Goal: Task Accomplishment & Management: Complete application form

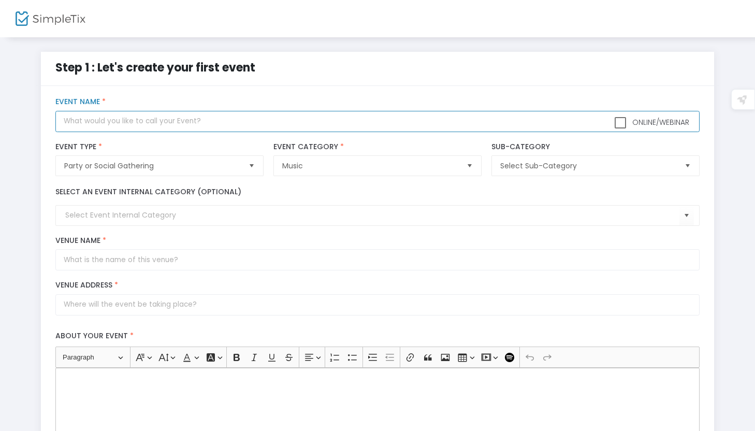
click at [221, 121] on input "text" at bounding box center [376, 121] width 643 height 21
type input "s"
type input "[PERSON_NAME] [DATE] BASH"
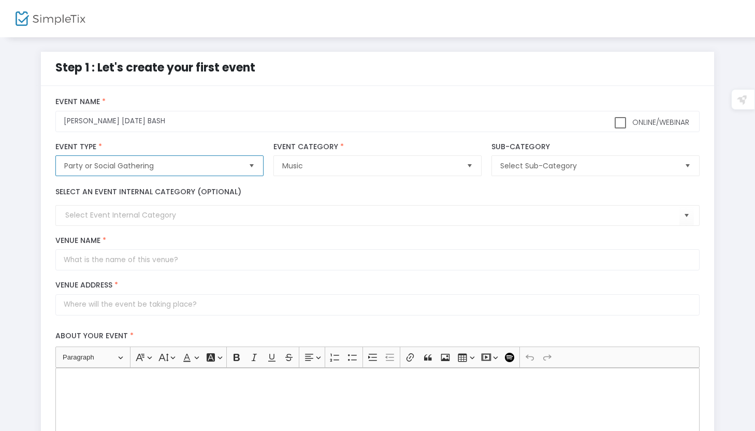
click at [209, 168] on span "Party or Social Gathering" at bounding box center [151, 165] width 175 height 10
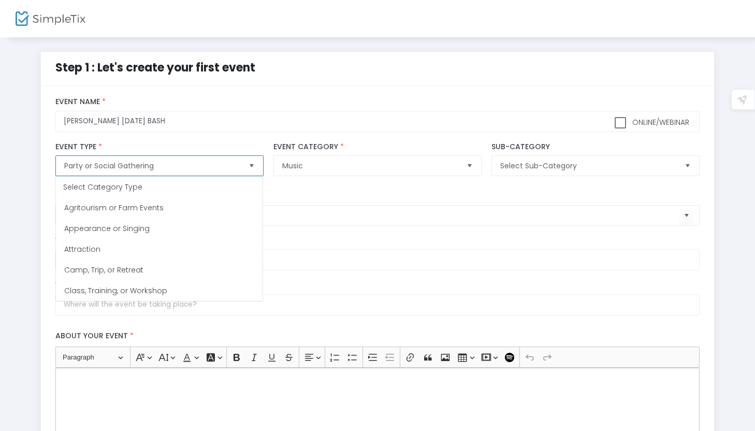
scroll to position [166, 0]
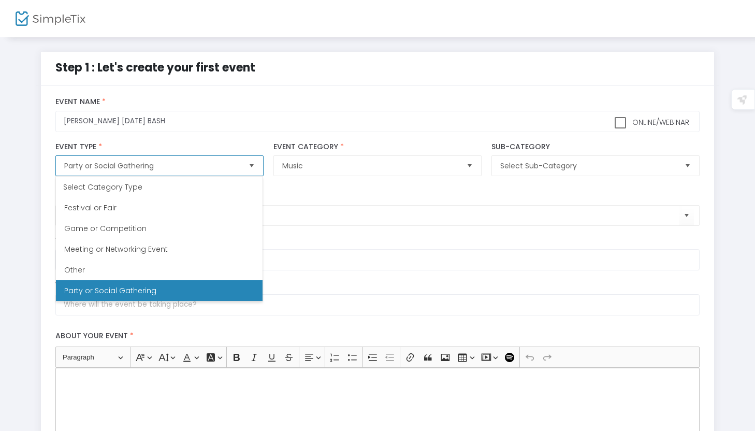
click at [209, 168] on span "Party or Social Gathering" at bounding box center [151, 165] width 175 height 10
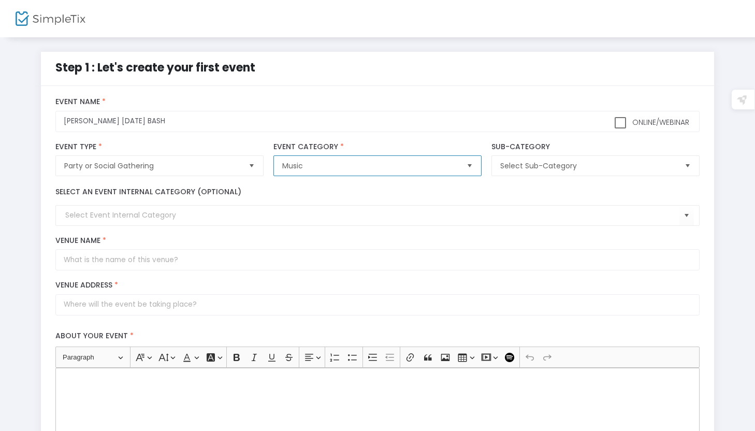
click at [431, 167] on span "Music" at bounding box center [369, 165] width 175 height 10
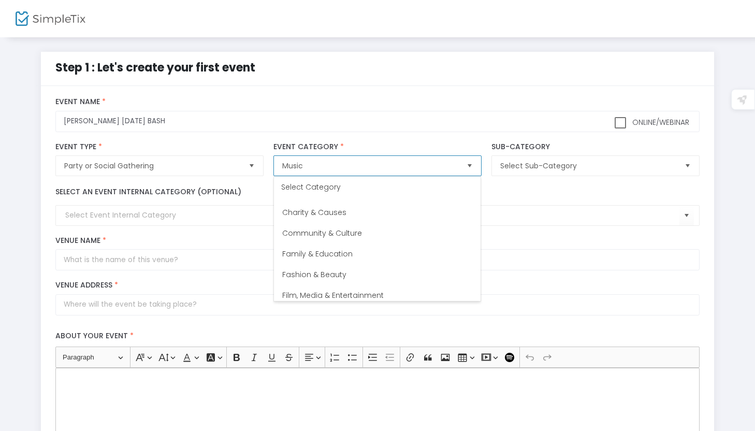
scroll to position [0, 0]
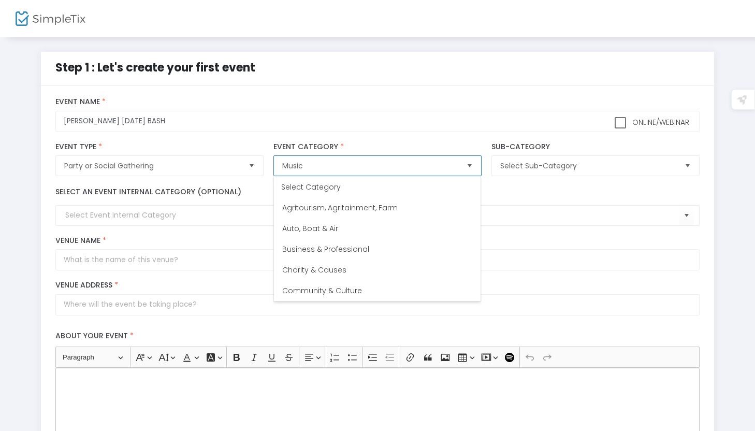
click at [407, 167] on span "Music" at bounding box center [369, 165] width 175 height 10
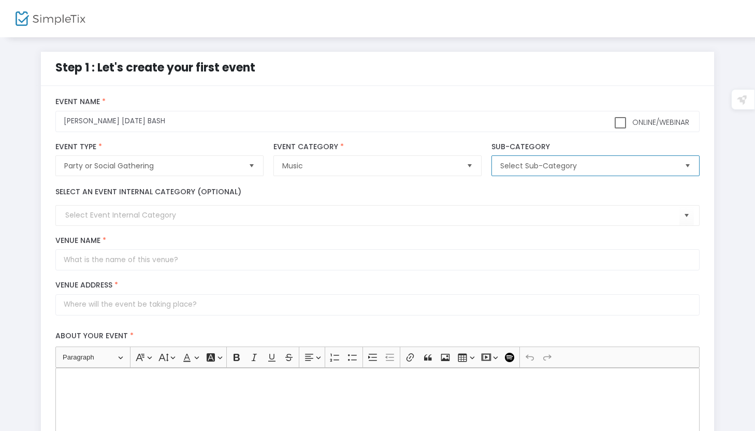
click at [550, 173] on span "Select Sub-Category" at bounding box center [588, 166] width 184 height 20
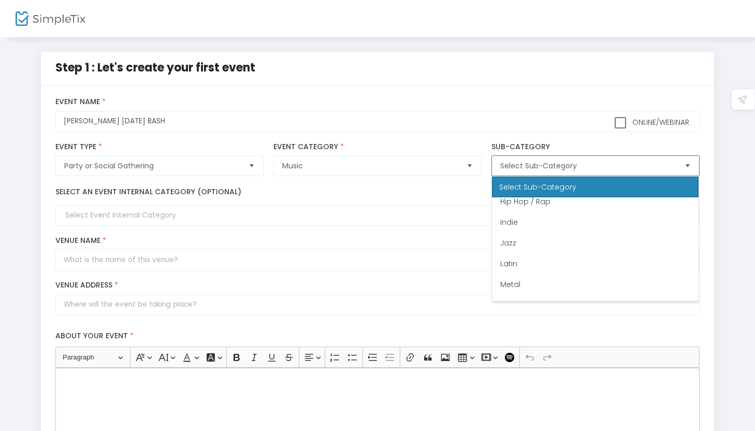
scroll to position [308, 0]
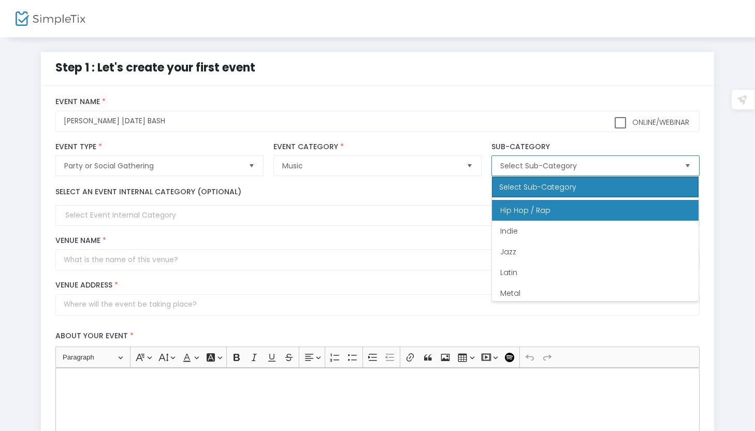
click at [545, 217] on Rap "Hip Hop / Rap" at bounding box center [595, 210] width 206 height 21
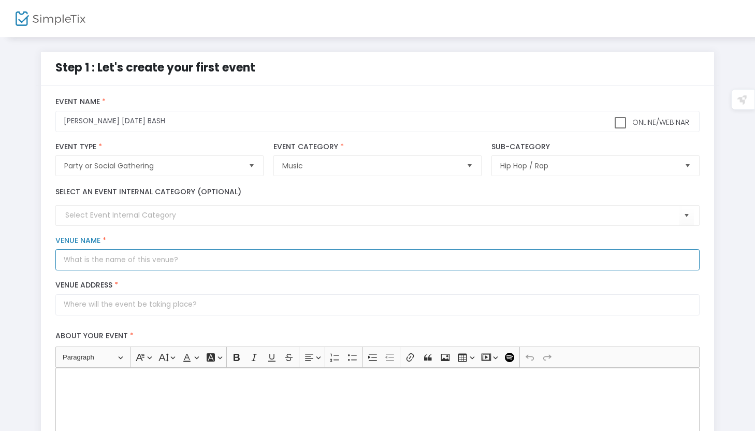
click at [146, 262] on input "Venue Name *" at bounding box center [376, 259] width 643 height 21
type input "CHATEAU LE JARDIN EVENT VENUE"
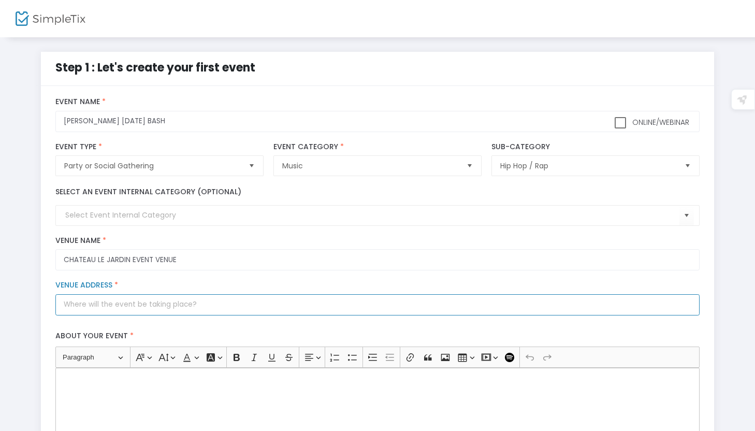
click at [129, 307] on input "Venue Address *" at bounding box center [376, 304] width 643 height 21
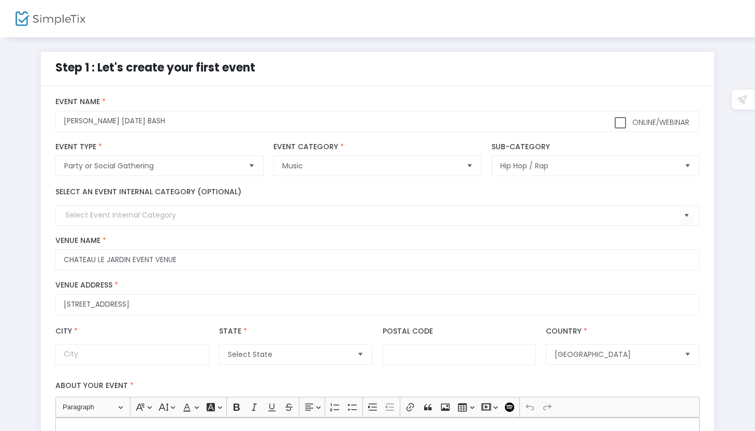
type input "8440 Highway 27"
type input "Vaughan"
type input "L4H 0A7"
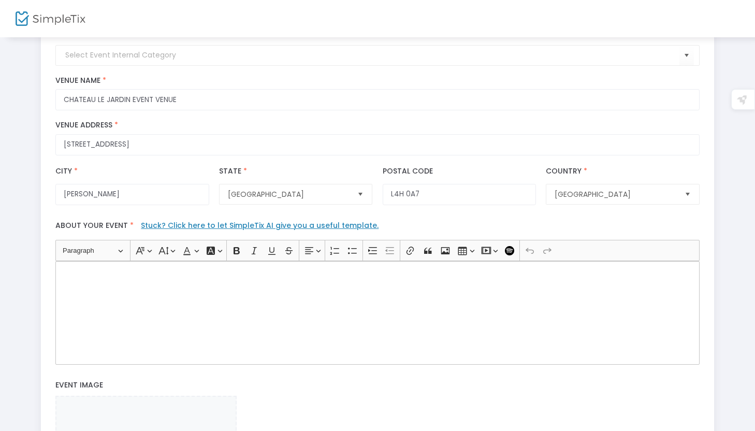
scroll to position [161, 0]
click at [129, 288] on div "Rich Text Editor, main" at bounding box center [376, 312] width 643 height 104
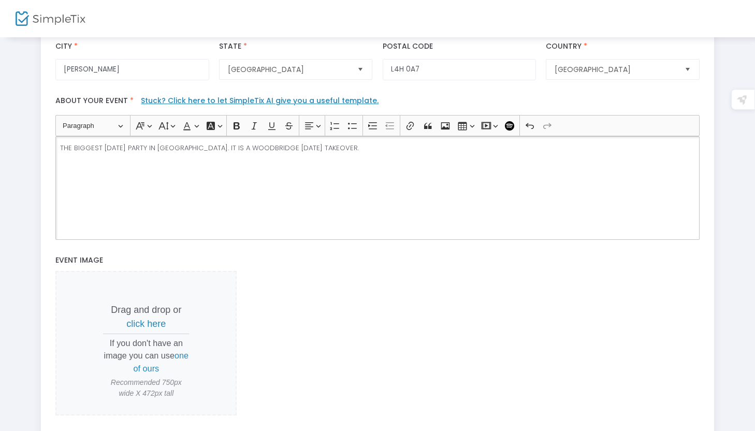
scroll to position [368, 0]
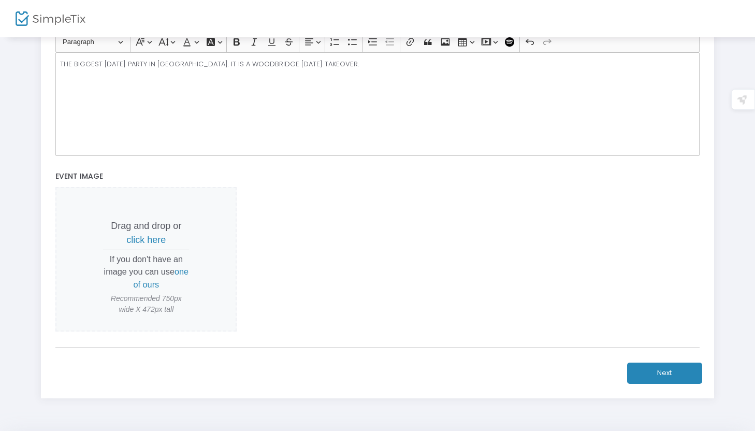
click at [146, 238] on span "click here" at bounding box center [145, 239] width 39 height 10
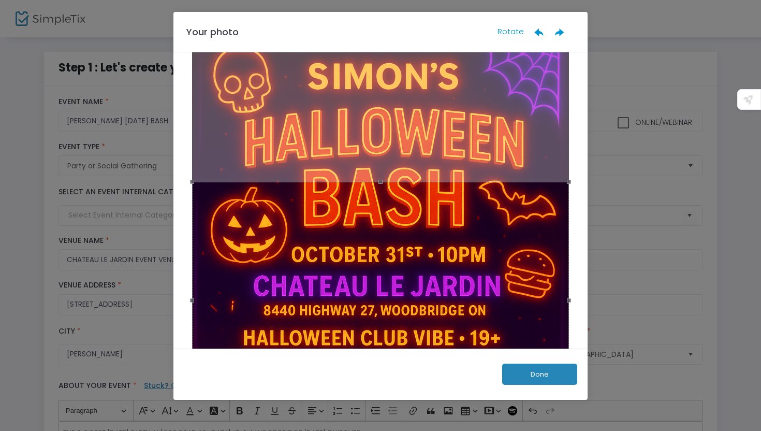
scroll to position [52, 0]
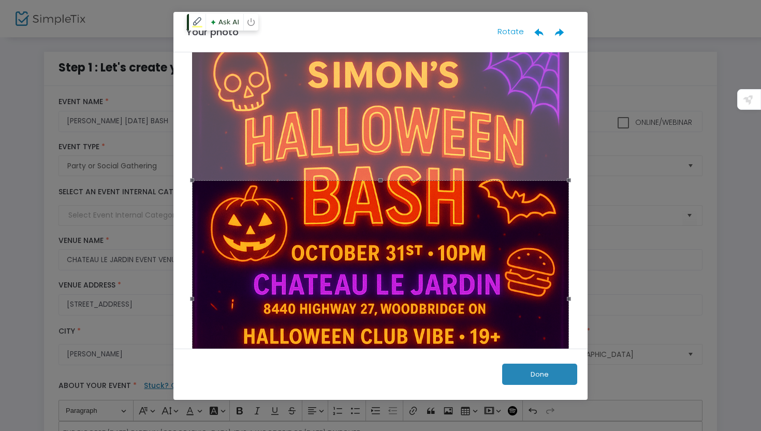
drag, startPoint x: 436, startPoint y: 163, endPoint x: 408, endPoint y: 175, distance: 31.1
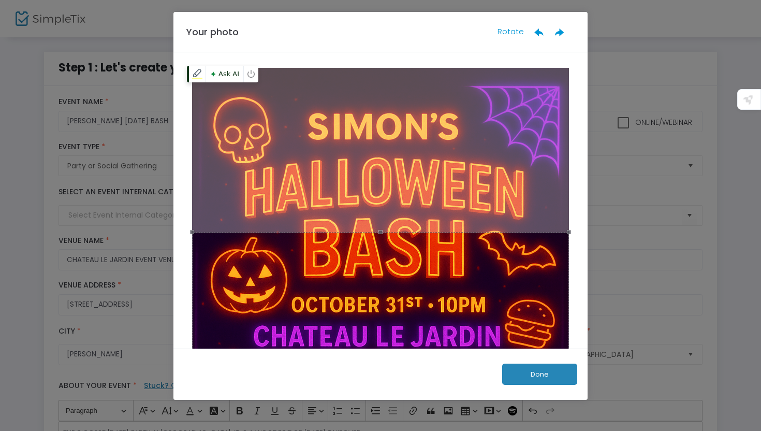
drag, startPoint x: 377, startPoint y: 233, endPoint x: 420, endPoint y: 146, distance: 96.5
click at [420, 146] on div at bounding box center [380, 355] width 383 height 574
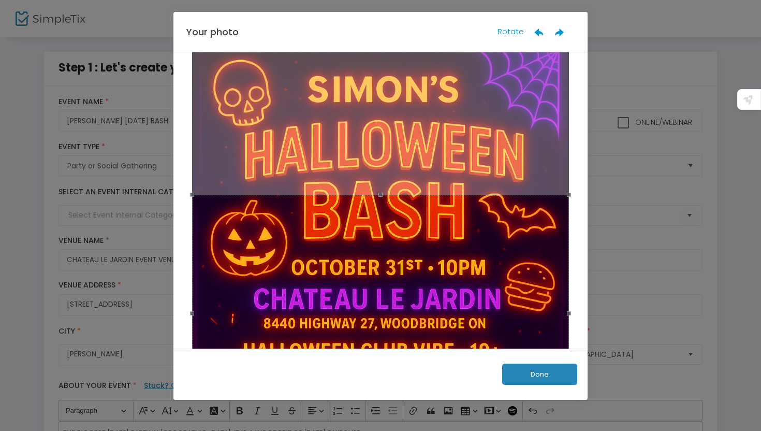
scroll to position [38, 0]
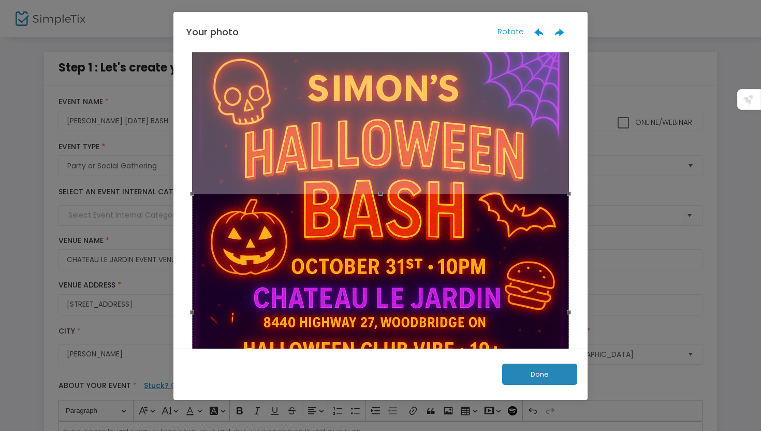
click at [536, 34] on icon at bounding box center [539, 32] width 10 height 10
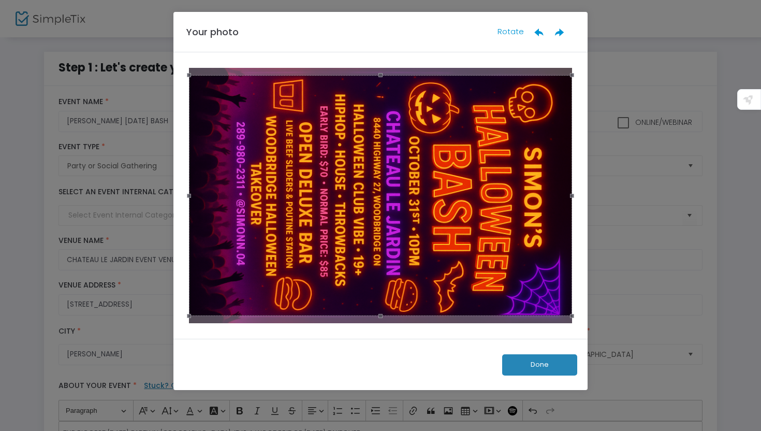
scroll to position [0, 0]
click at [536, 34] on icon at bounding box center [539, 32] width 10 height 10
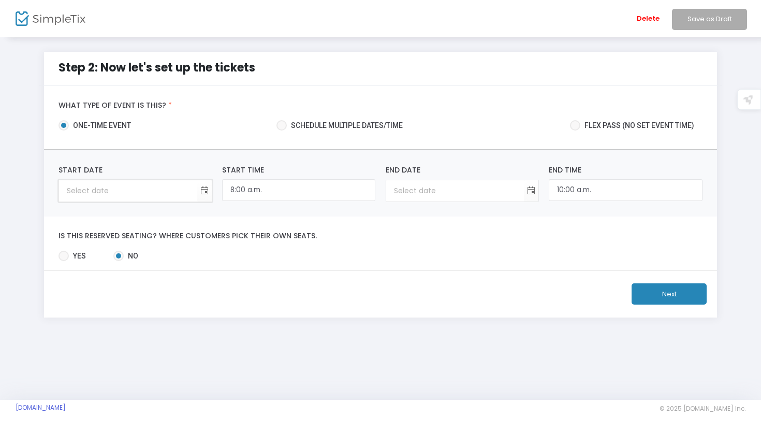
type input "year-month-day"
click at [187, 186] on input "year-month-day" at bounding box center [128, 190] width 138 height 21
click at [206, 188] on span "Toggle calendar" at bounding box center [204, 190] width 17 height 17
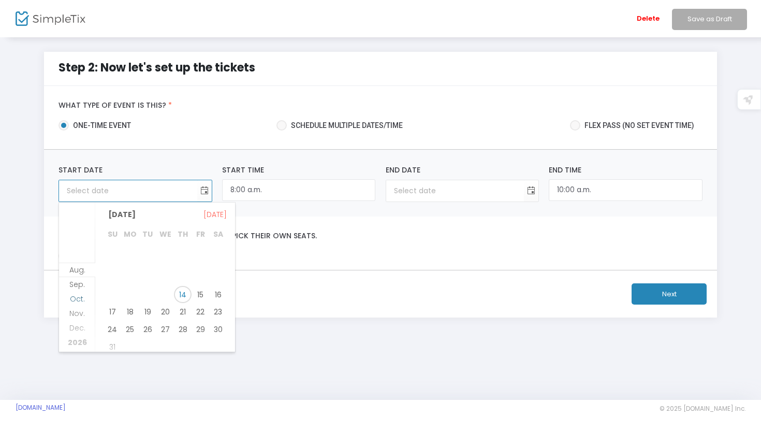
click at [71, 294] on span "Oct." at bounding box center [77, 298] width 15 height 10
click at [202, 320] on span "31" at bounding box center [200, 321] width 18 height 18
type input "[DATE]"
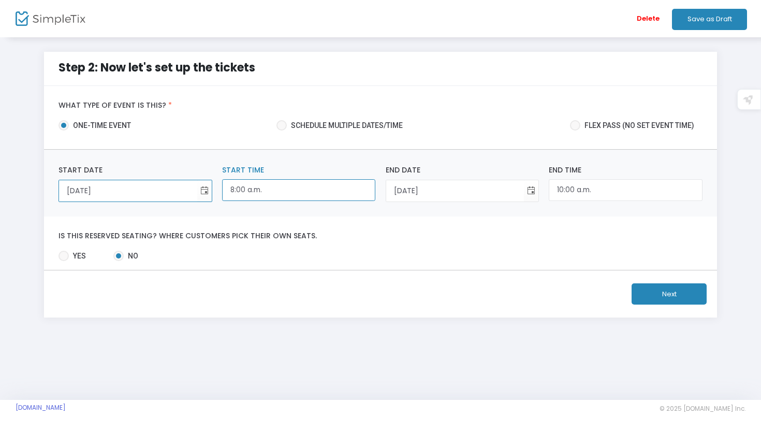
click at [255, 197] on input "8:00 a.m." at bounding box center [298, 190] width 153 height 22
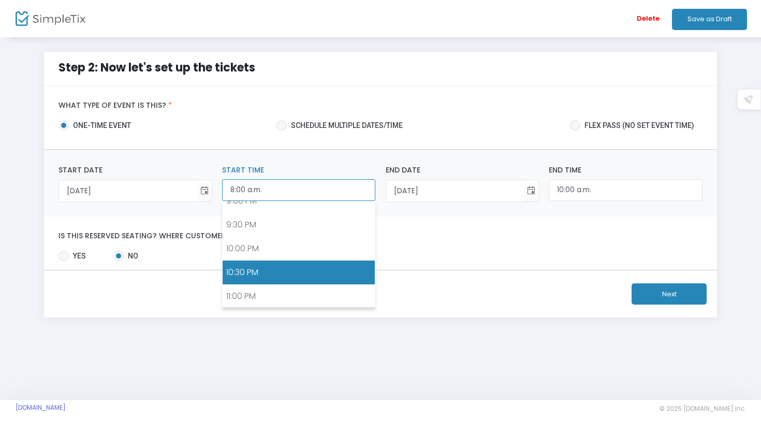
scroll to position [1006, 0]
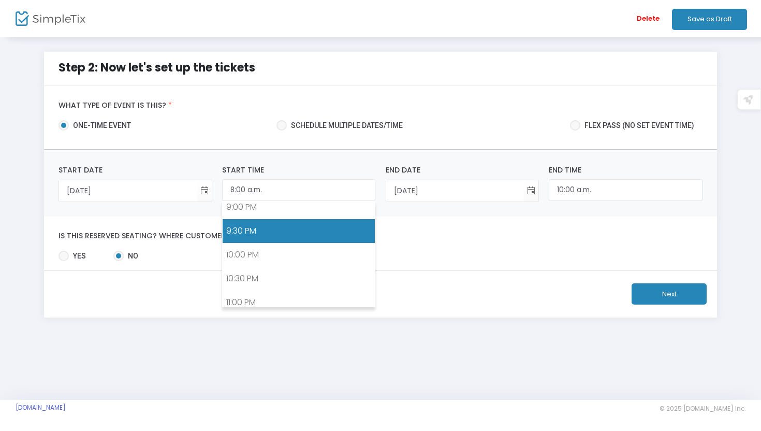
click at [269, 237] on link "9:30 PM" at bounding box center [299, 231] width 152 height 24
type input "9:30 p.m."
type input "11:30 p.m."
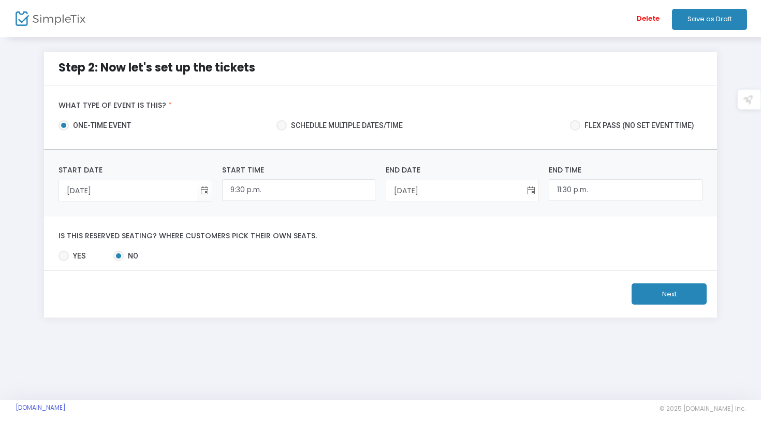
click at [529, 193] on span "Toggle calendar" at bounding box center [531, 190] width 17 height 17
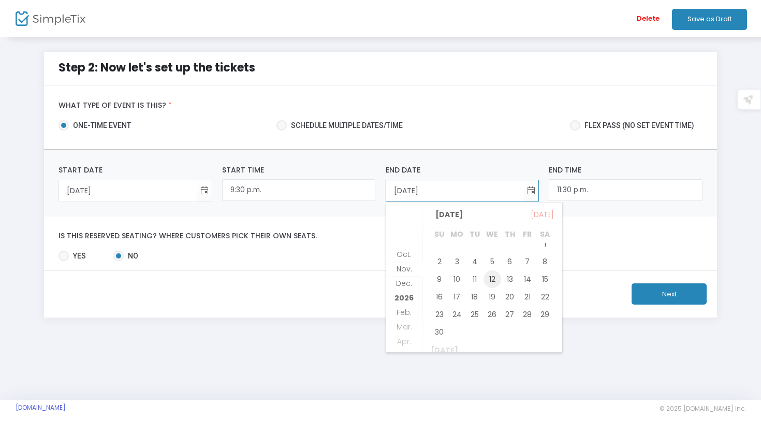
scroll to position [15, 0]
click at [548, 245] on span "1" at bounding box center [545, 246] width 18 height 18
type input "[DATE]"
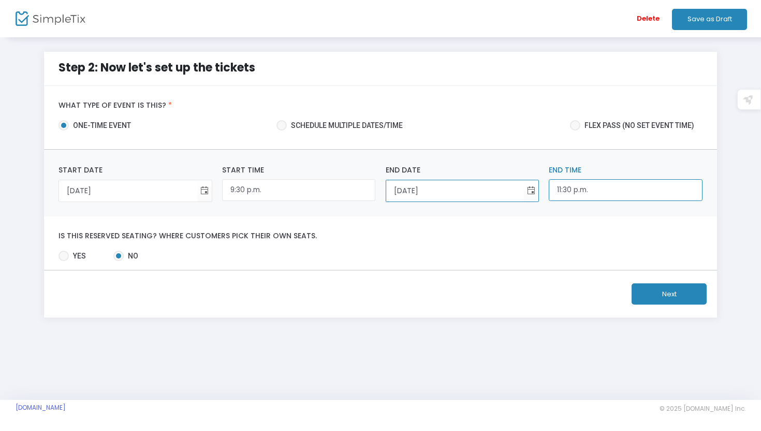
click at [587, 196] on input "11:30 p.m." at bounding box center [625, 190] width 153 height 22
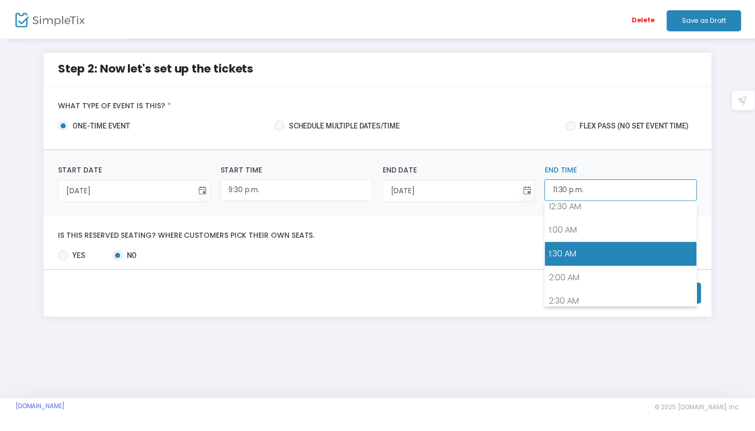
scroll to position [37, 0]
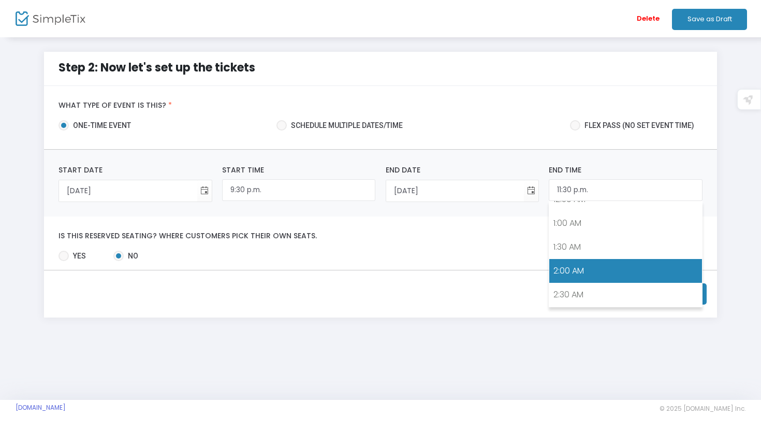
click at [574, 269] on link "2:00 AM" at bounding box center [625, 271] width 152 height 24
type input "2:00 a.m."
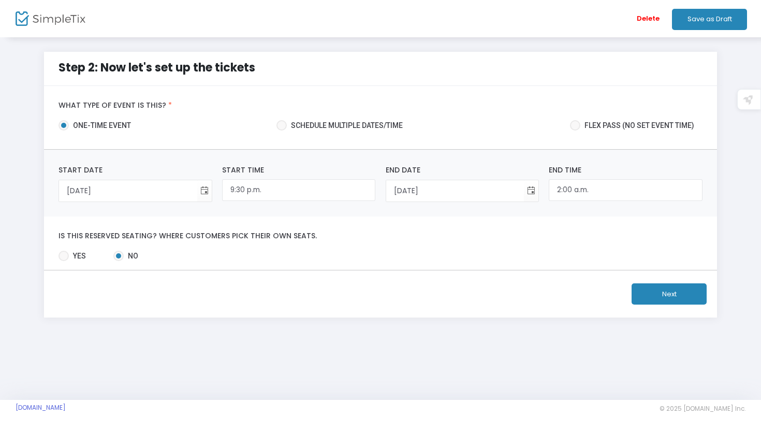
click at [657, 293] on button "Next" at bounding box center [668, 293] width 75 height 21
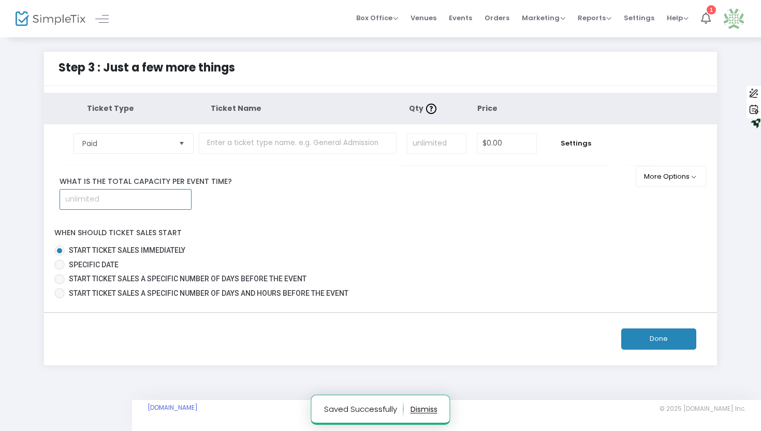
click at [138, 194] on input at bounding box center [125, 199] width 131 height 20
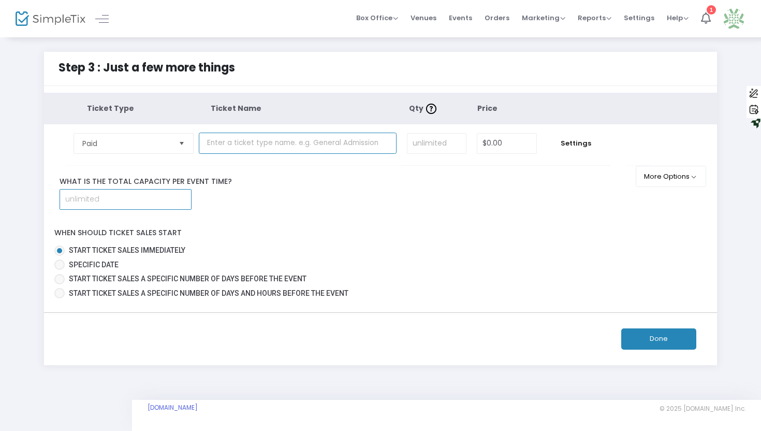
click at [242, 145] on input "text" at bounding box center [298, 142] width 198 height 21
click at [655, 166] on button "More Options" at bounding box center [671, 176] width 71 height 21
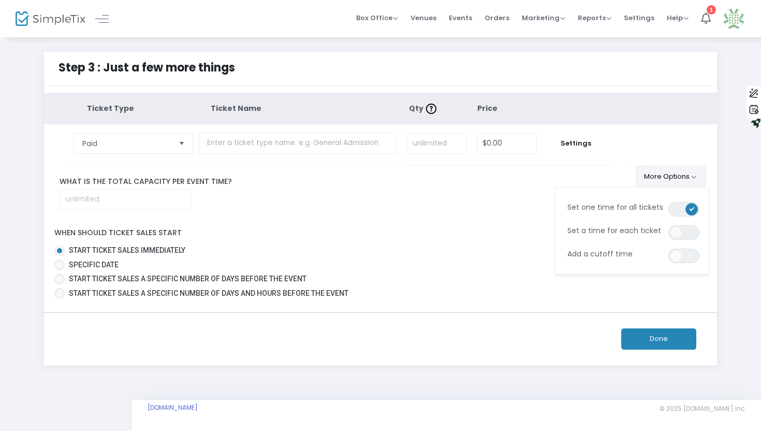
click at [655, 167] on button "More Options" at bounding box center [671, 176] width 71 height 21
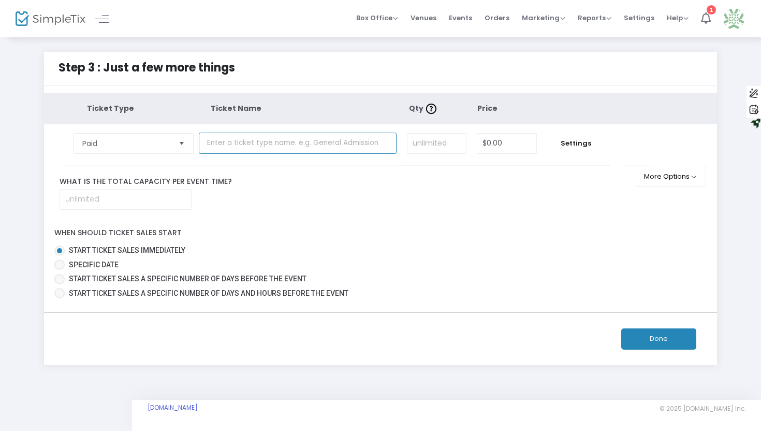
click at [262, 151] on input "text" at bounding box center [298, 142] width 198 height 21
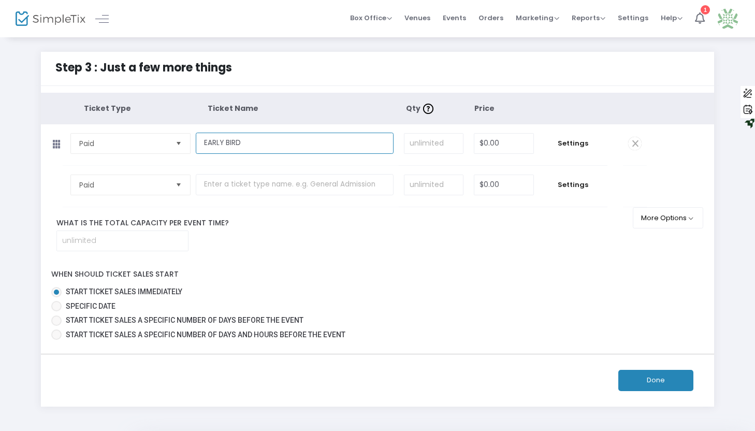
type input "EARLY BIRD"
click at [507, 144] on input "0" at bounding box center [503, 144] width 59 height 20
type input "$70.00"
click at [576, 137] on td "Settings" at bounding box center [573, 144] width 68 height 41
click at [576, 141] on span "Settings" at bounding box center [573, 143] width 58 height 10
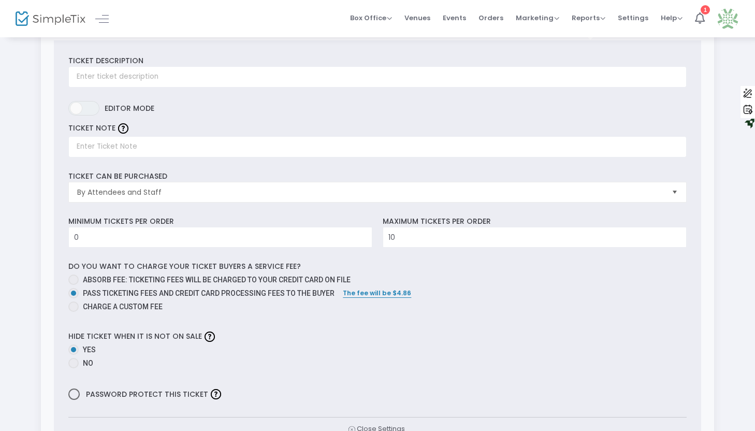
scroll to position [139, 0]
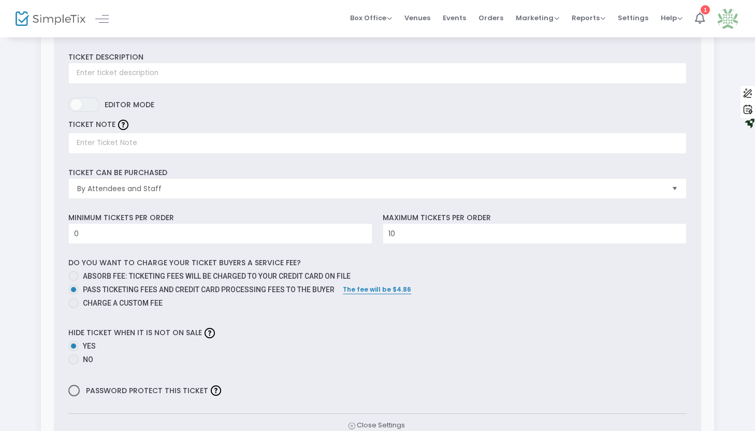
click at [152, 304] on span "Charge a custom fee" at bounding box center [121, 303] width 84 height 11
click at [73, 308] on input "Charge a custom fee" at bounding box center [73, 308] width 1 height 1
radio input "true"
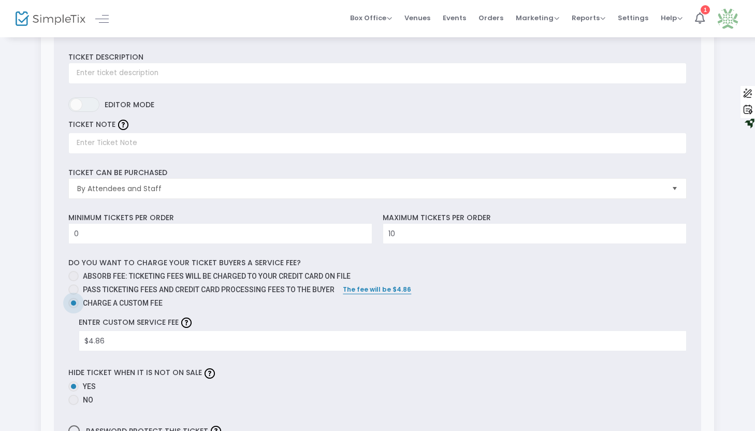
click at [143, 305] on span "Charge a custom fee" at bounding box center [121, 303] width 84 height 11
click at [73, 308] on input "Charge a custom fee" at bounding box center [73, 308] width 1 height 1
click at [152, 288] on span "Pass ticketing fees and credit card processing fees to the buyer" at bounding box center [207, 289] width 256 height 11
click at [73, 294] on input "Pass ticketing fees and credit card processing fees to the buyer" at bounding box center [73, 294] width 1 height 1
radio input "true"
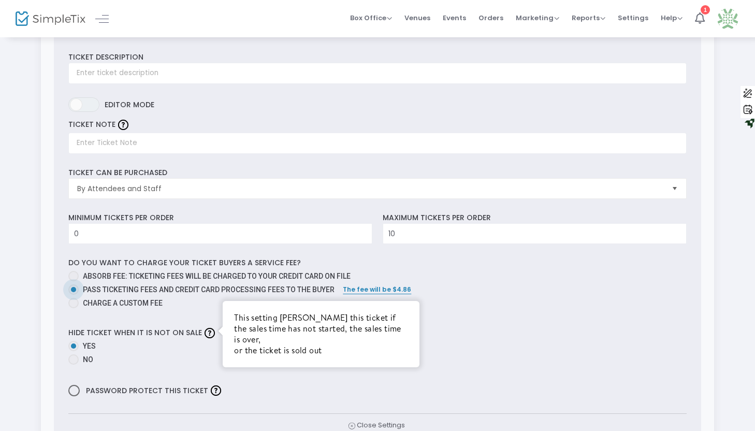
click at [216, 331] on div "Hide ticket when it is not on sale This setting [PERSON_NAME] this ticket if th…" at bounding box center [378, 345] width 628 height 43
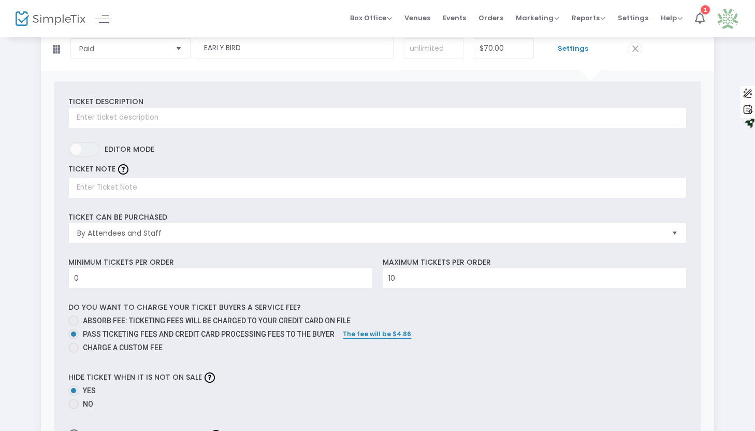
scroll to position [0, 0]
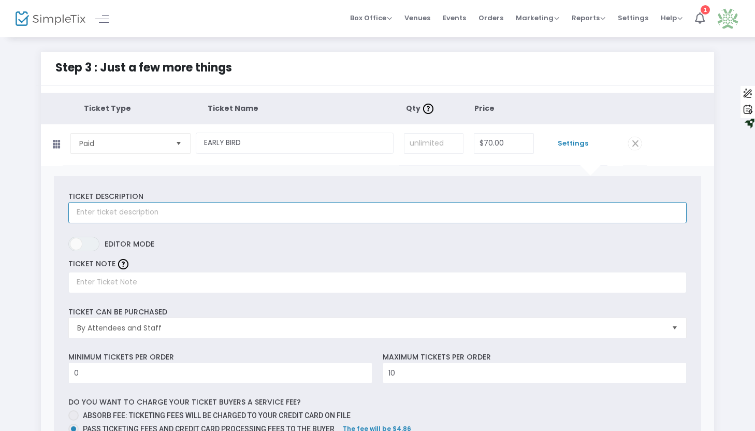
click at [165, 214] on input "text" at bounding box center [376, 212] width 617 height 21
type input "E"
type input "EARLY BIRD TICKET BEFORE [DATE]"
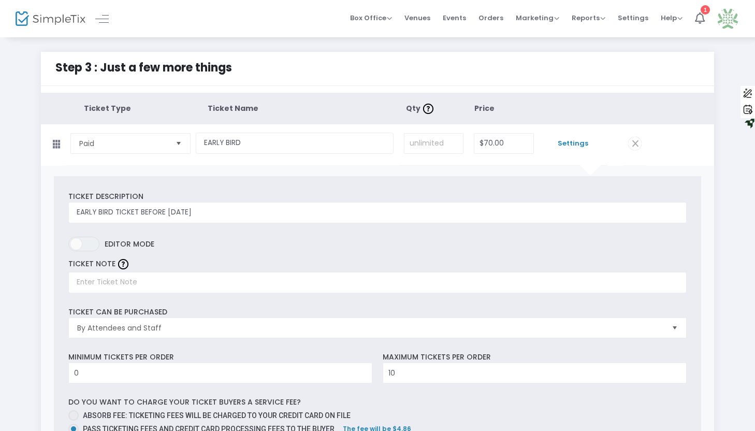
click at [581, 145] on span "Settings" at bounding box center [573, 143] width 58 height 10
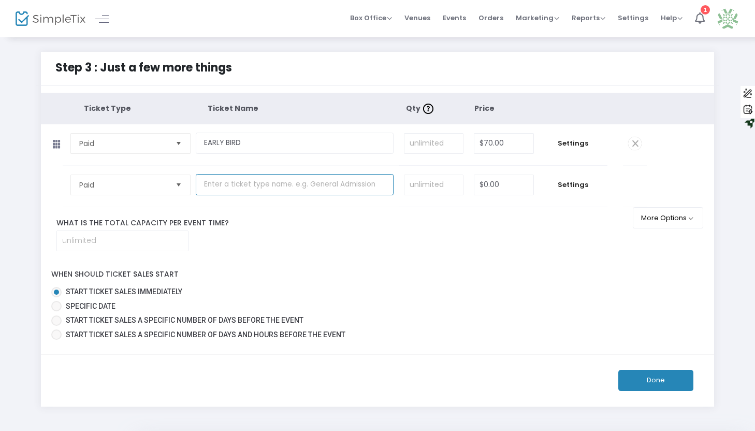
click at [248, 186] on input "text" at bounding box center [295, 184] width 198 height 21
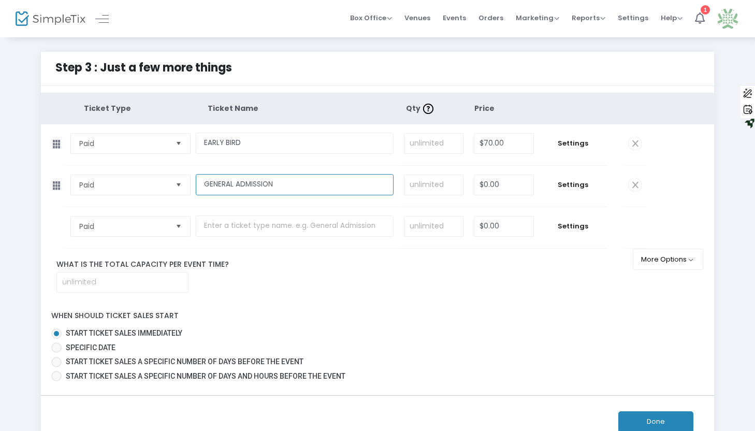
type input "GENERAL ADMISSION"
click at [506, 190] on input "0" at bounding box center [503, 185] width 59 height 20
type input "$85.00"
click at [574, 181] on span "Settings" at bounding box center [573, 185] width 58 height 10
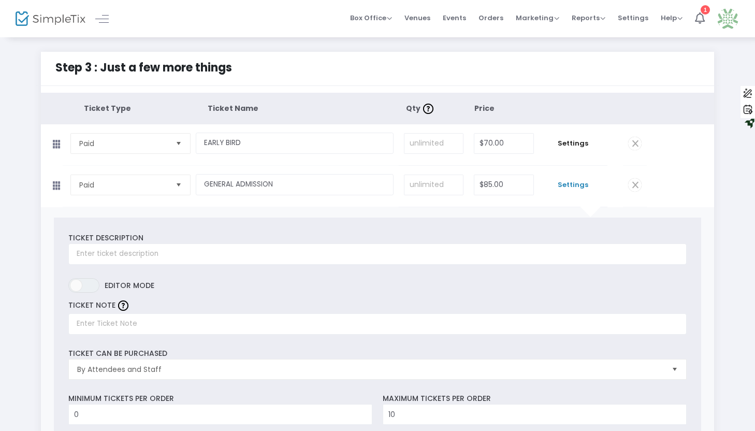
click at [576, 187] on span "Settings" at bounding box center [573, 185] width 58 height 10
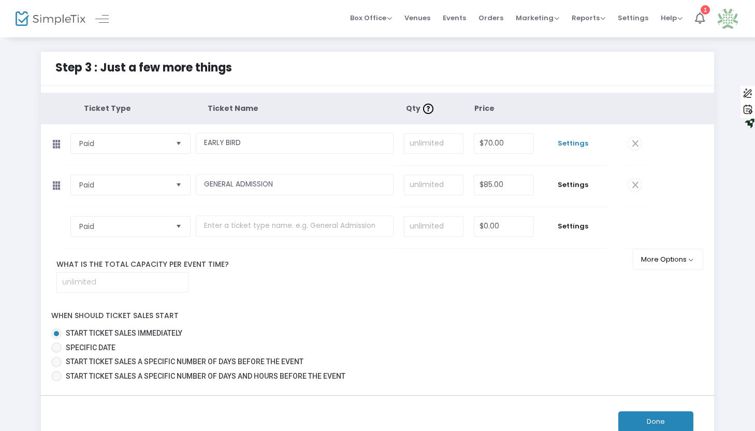
click at [568, 146] on span "Settings" at bounding box center [573, 143] width 58 height 10
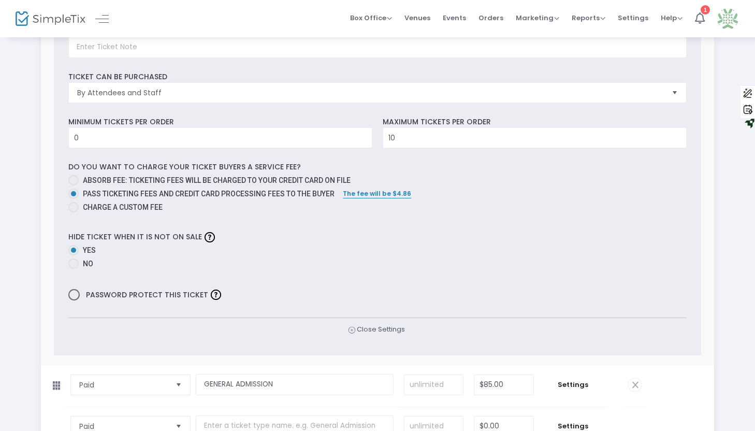
scroll to position [282, 0]
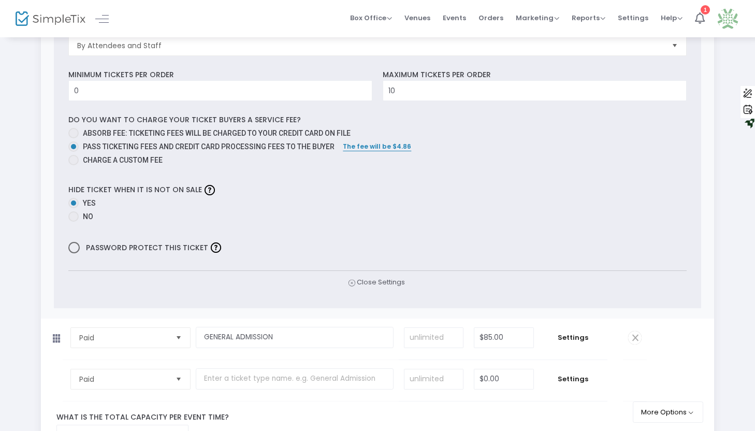
click at [110, 157] on span "Charge a custom fee" at bounding box center [121, 160] width 84 height 11
click at [73, 165] on input "Charge a custom fee" at bounding box center [73, 165] width 1 height 1
radio input "true"
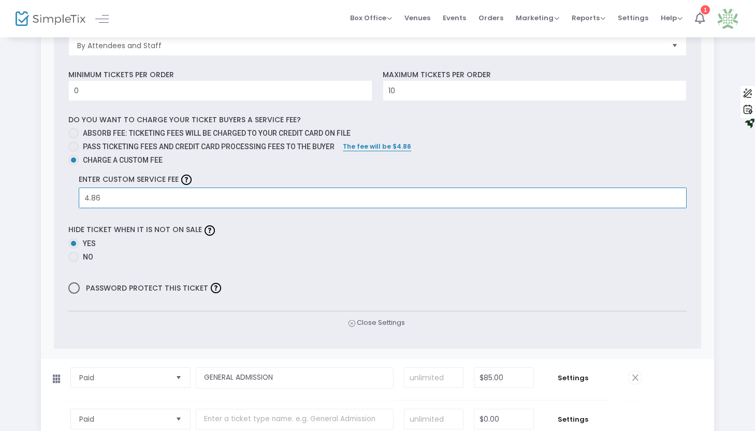
click at [142, 195] on input "4.86" at bounding box center [382, 198] width 607 height 20
type input "$4.86"
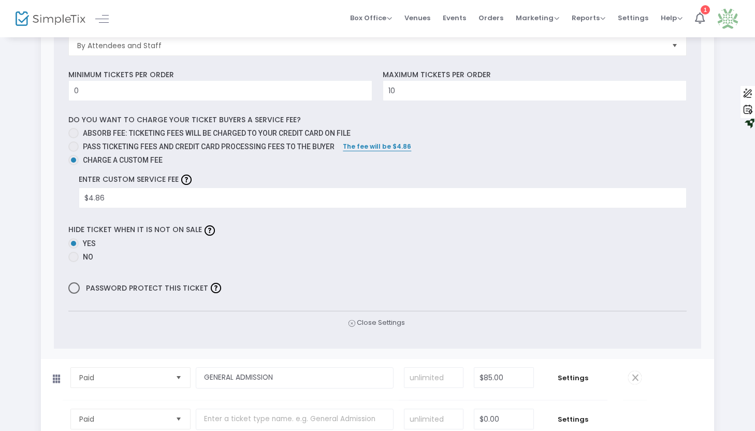
click at [201, 241] on label "Yes" at bounding box center [376, 243] width 617 height 11
click at [73, 248] on input "Yes" at bounding box center [73, 248] width 1 height 1
click at [136, 143] on span "Pass ticketing fees and credit card processing fees to the buyer" at bounding box center [207, 146] width 256 height 11
click at [73, 152] on input "Pass ticketing fees and credit card processing fees to the buyer" at bounding box center [73, 152] width 1 height 1
radio input "true"
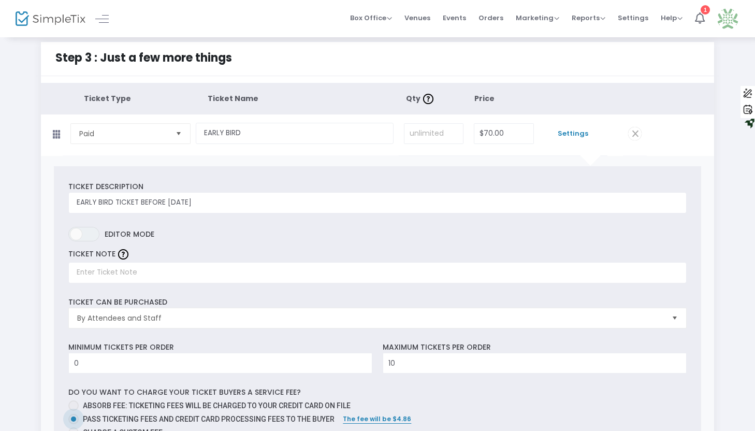
scroll to position [13, 0]
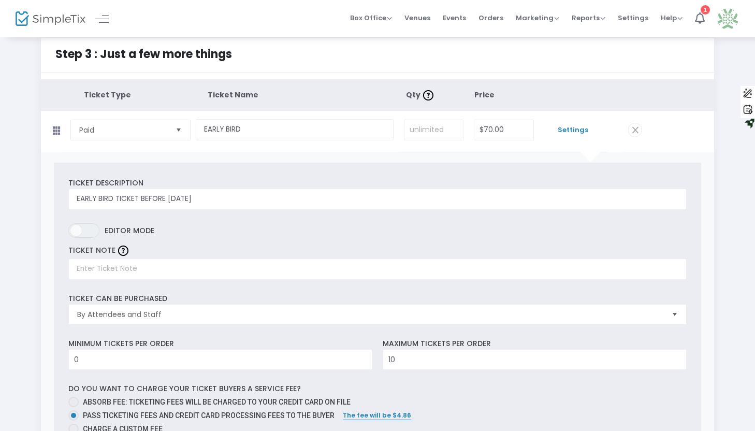
click at [565, 128] on span "Settings" at bounding box center [573, 130] width 58 height 10
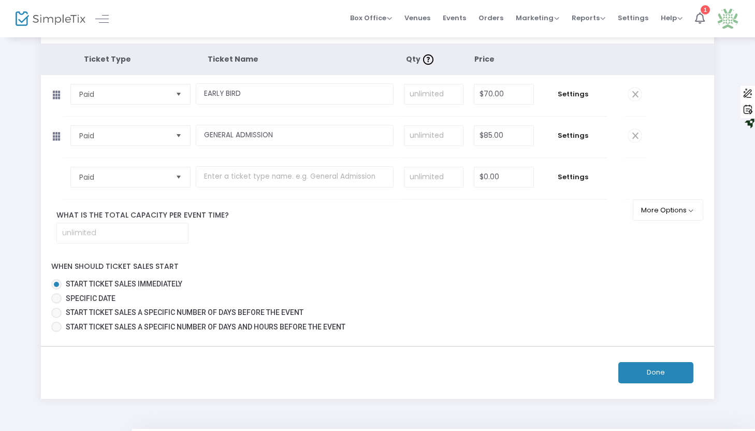
scroll to position [78, 0]
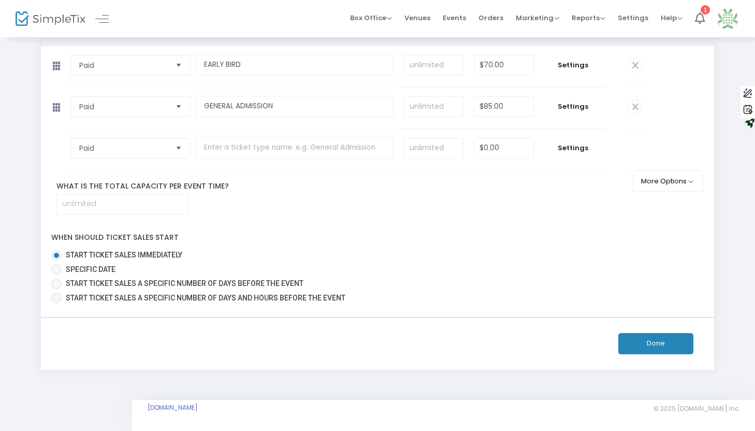
click at [650, 345] on button "Done" at bounding box center [655, 343] width 75 height 21
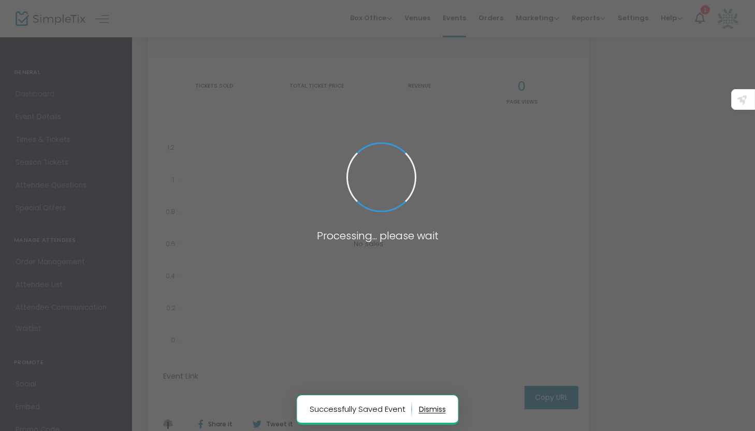
type input "[URL][DOMAIN_NAME][DATE]"
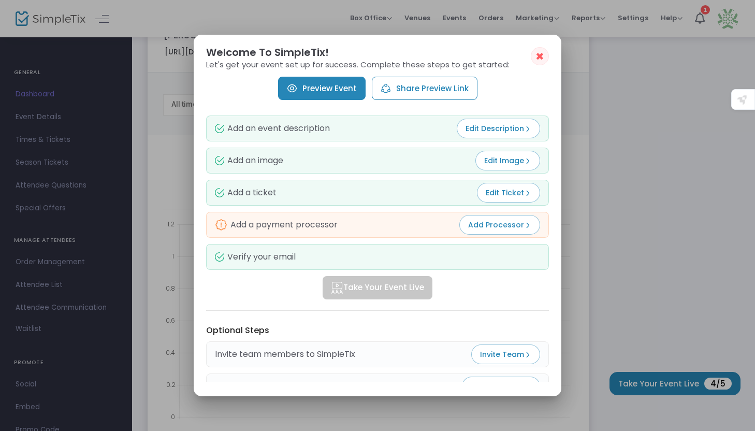
click at [510, 223] on span "Add Processor" at bounding box center [499, 224] width 63 height 10
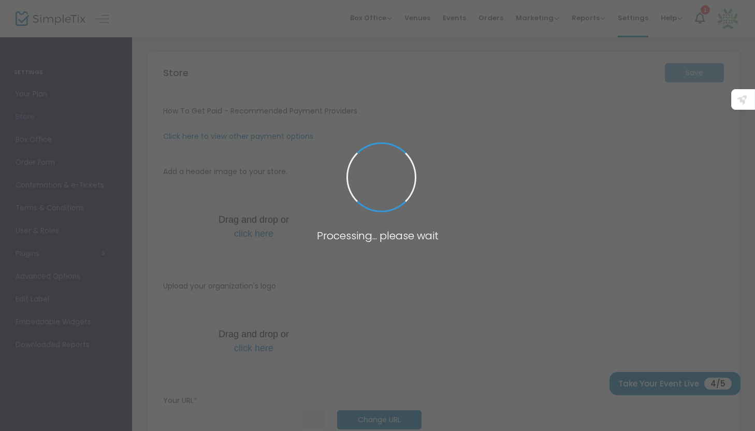
scroll to position [78, 0]
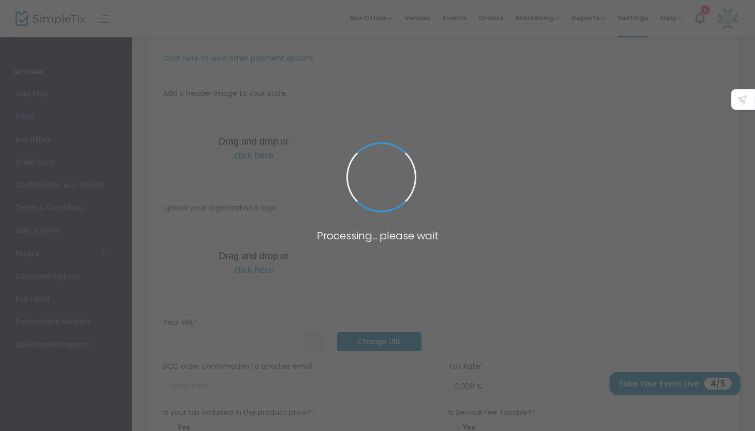
type input "[URL]"
radio input "false"
radio input "true"
type input "[PERSON_NAME] [DATE] bash"
type input "2899802311"
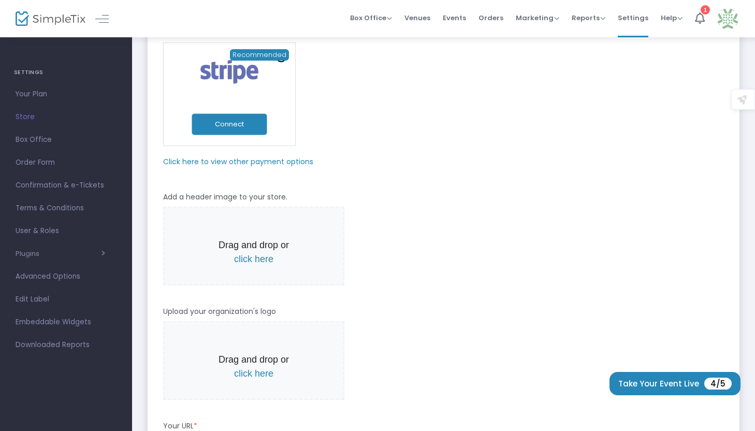
scroll to position [0, 0]
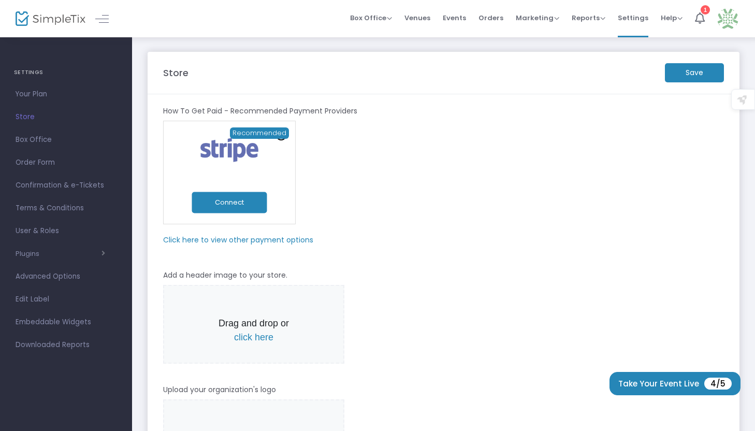
click at [256, 235] on m-panel-subtitle "Click here to view other payment options" at bounding box center [238, 239] width 150 height 11
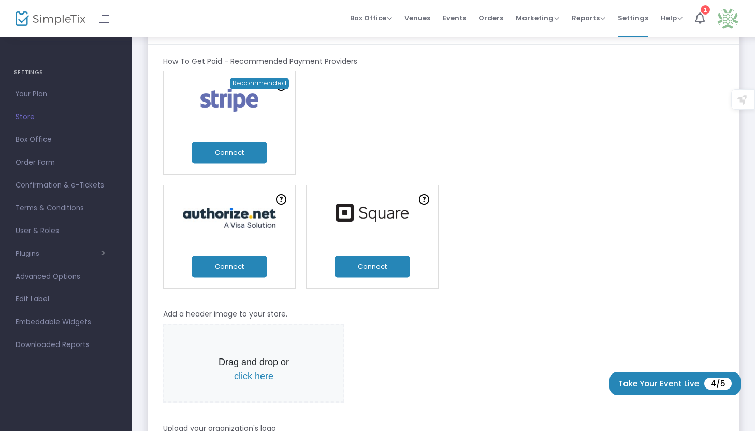
scroll to position [39, 0]
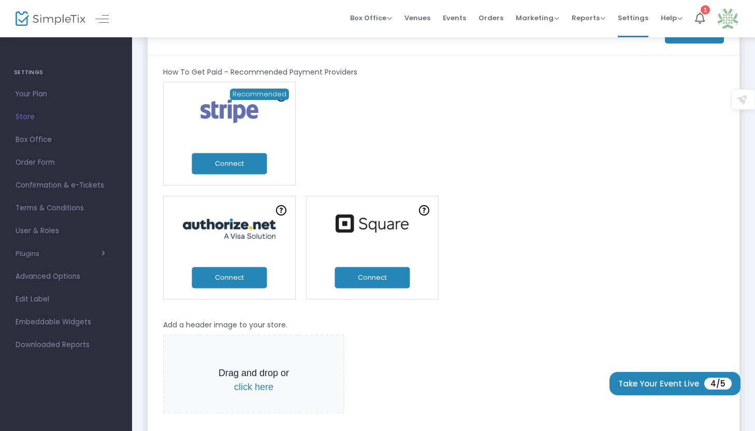
click at [249, 276] on button "Connect" at bounding box center [229, 277] width 75 height 21
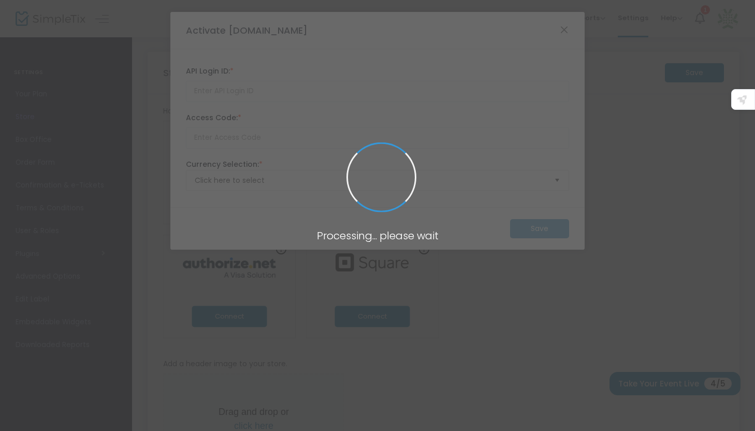
scroll to position [0, 0]
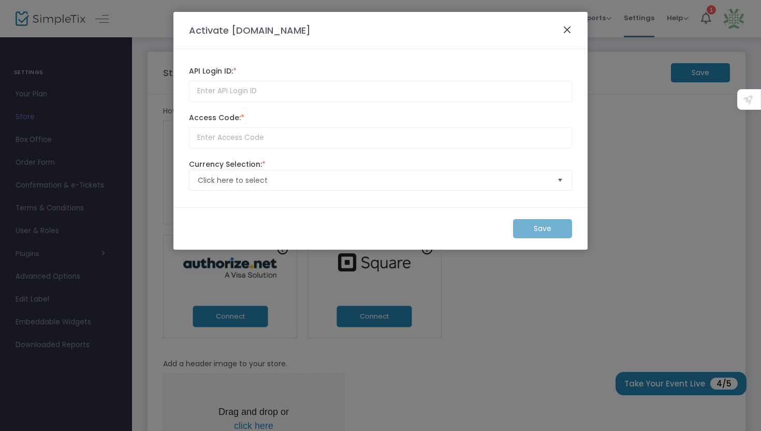
click at [568, 34] on button "Close" at bounding box center [567, 29] width 10 height 10
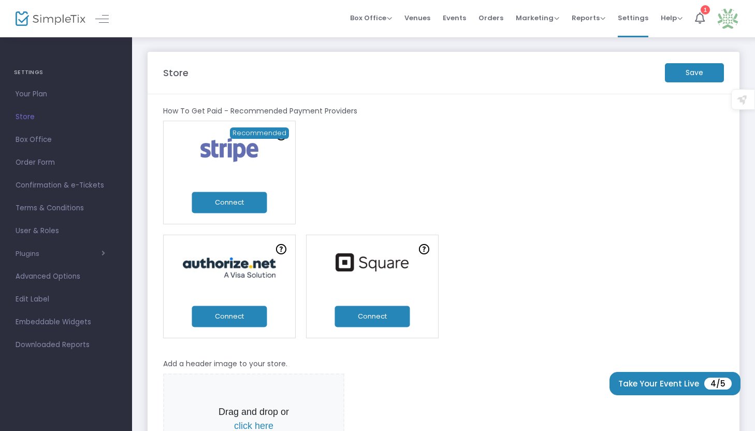
click at [235, 195] on button "Connect" at bounding box center [229, 202] width 75 height 21
click at [247, 204] on button "Connect" at bounding box center [229, 202] width 75 height 21
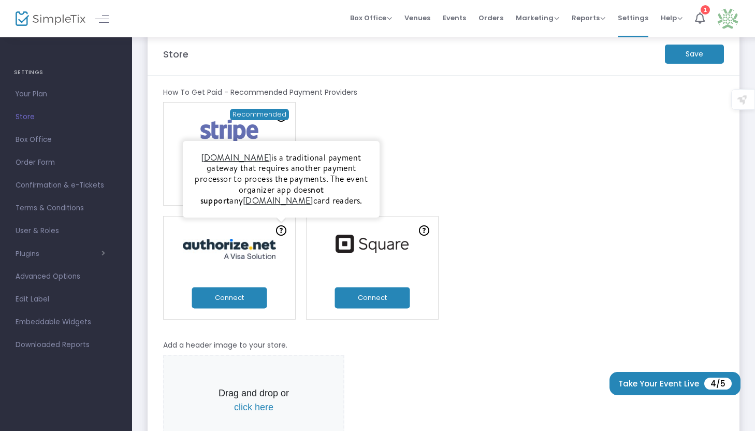
scroll to position [17, 0]
